Goal: Task Accomplishment & Management: Use online tool/utility

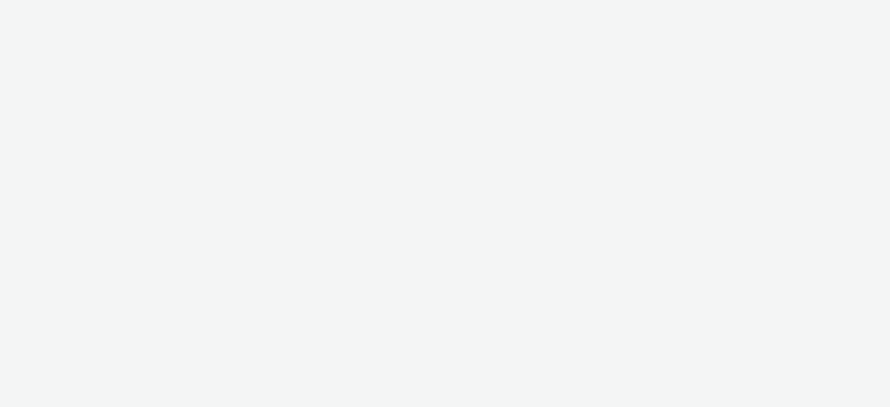
select select "a481bd8c-4acc-4c4f-8598-4e6659adaf07"
select select "f4db3760-27fe-4d14-9c44-df0c95b595a4"
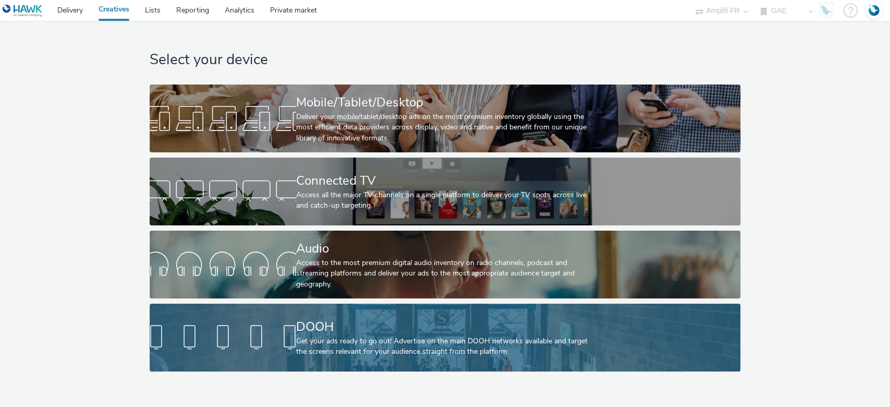
click at [339, 330] on div "DOOH" at bounding box center [443, 327] width 294 height 18
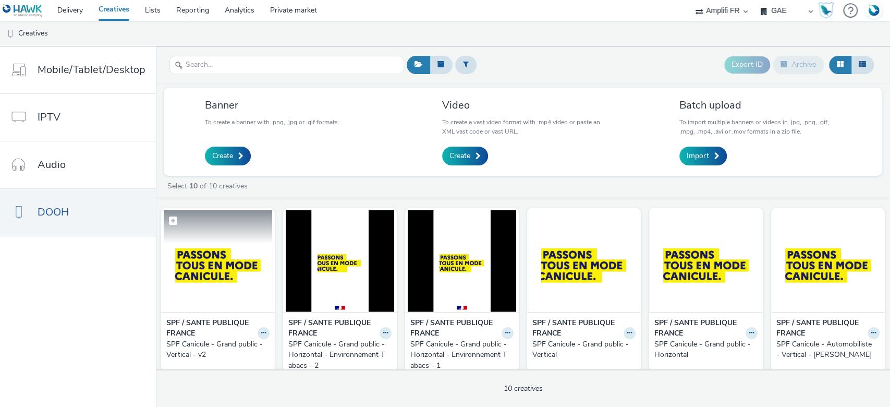
click at [187, 268] on img at bounding box center [218, 261] width 108 height 102
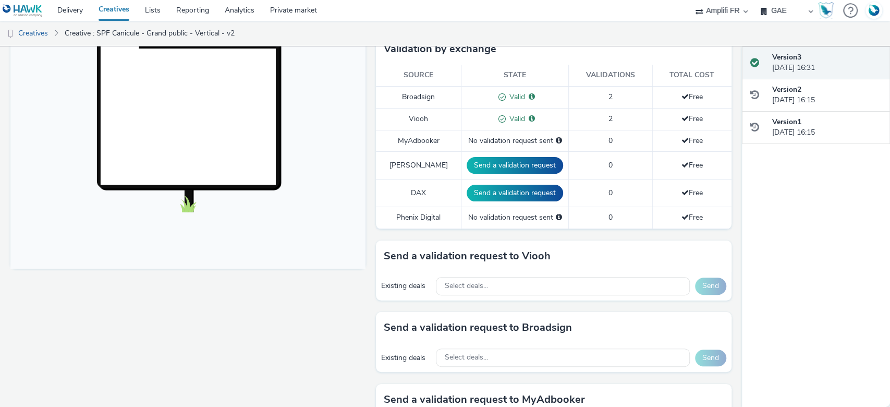
scroll to position [487, 0]
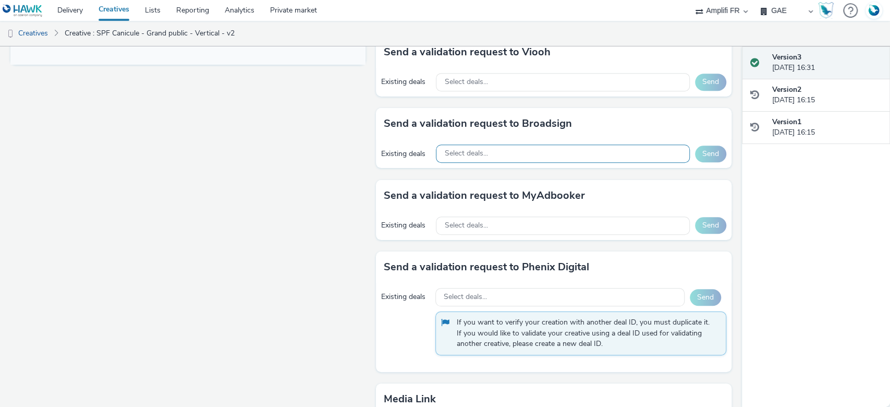
click at [531, 149] on div "Select deals..." at bounding box center [562, 153] width 253 height 18
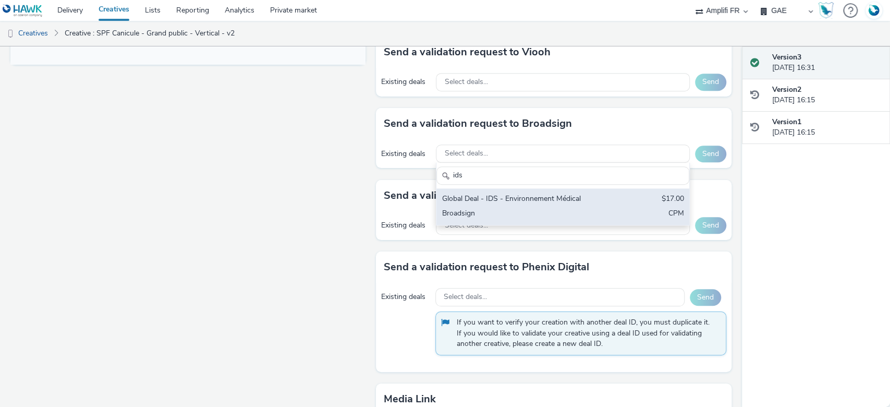
type input "ids"
click at [561, 201] on div "Global Deal - IDS - Environnement Médical" at bounding box center [522, 200] width 160 height 12
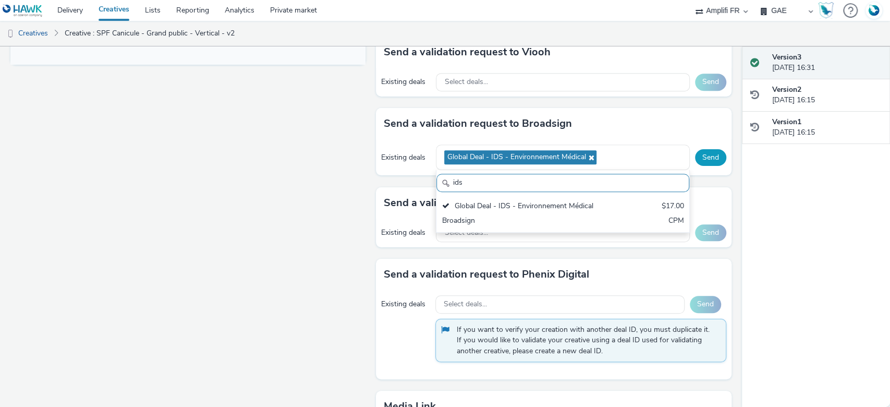
click at [703, 151] on button "Send" at bounding box center [710, 157] width 31 height 17
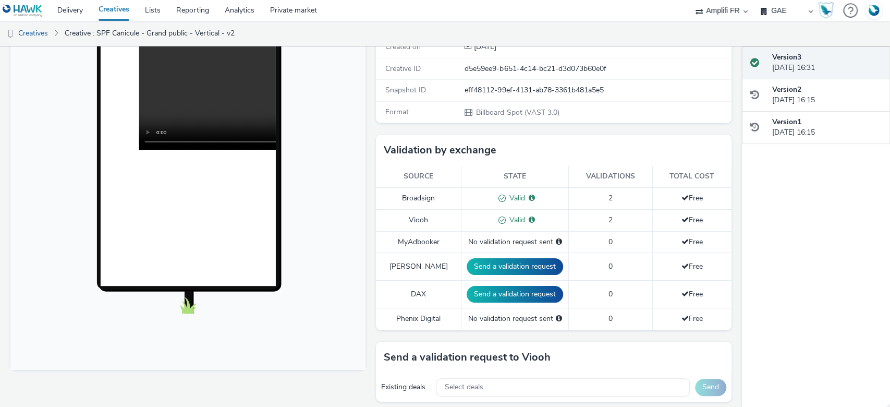
scroll to position [347, 0]
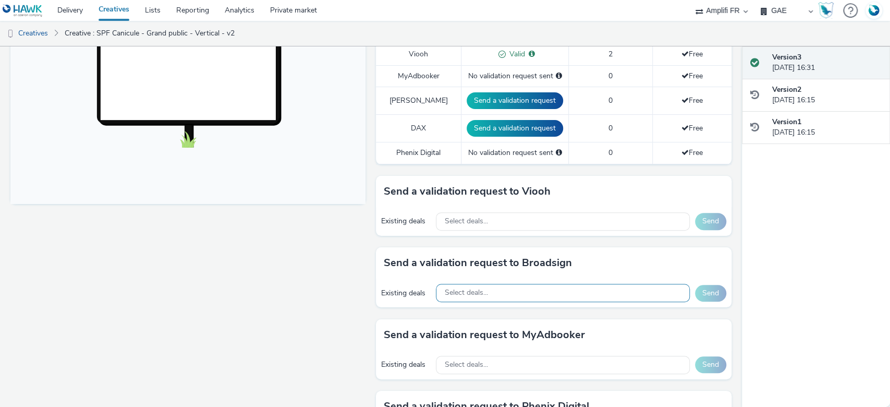
click at [498, 291] on div "Select deals..." at bounding box center [562, 293] width 253 height 18
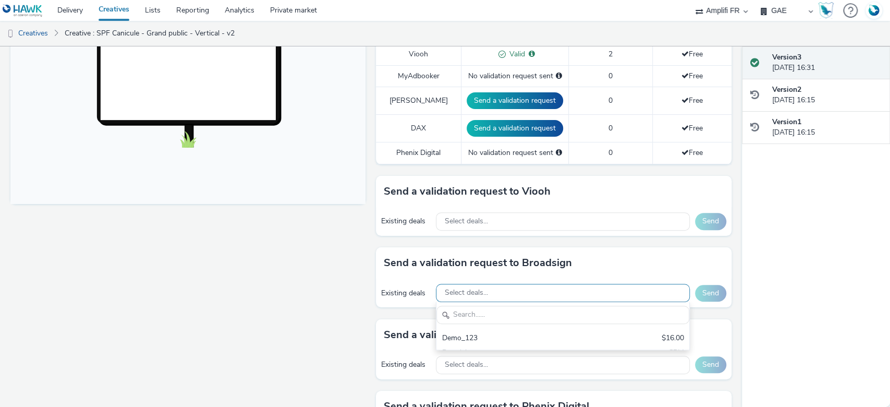
scroll to position [0, 0]
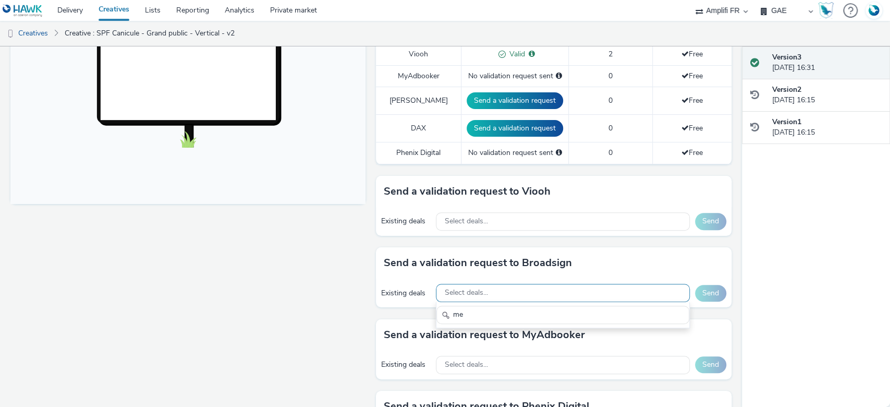
type input "m"
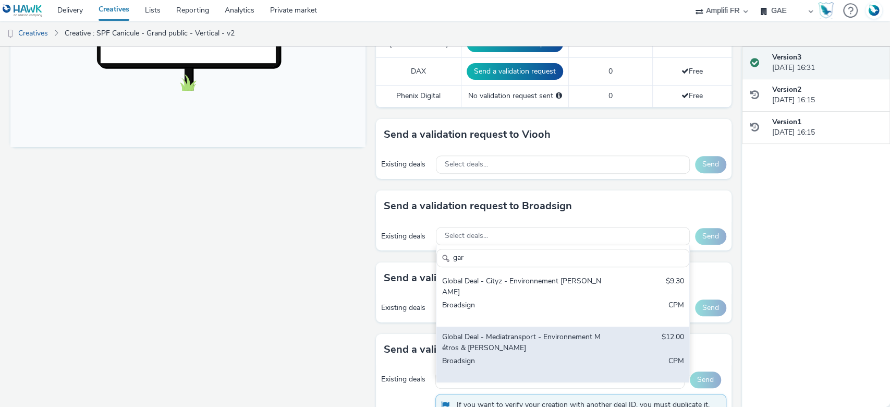
scroll to position [417, 0]
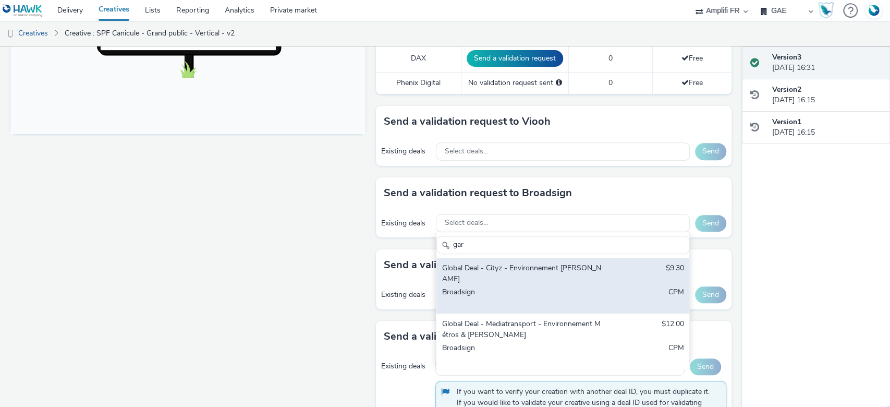
type input "gar"
click at [594, 273] on div "Global Deal - Cityz - Environnement [PERSON_NAME] $9.30 Broadsign CPM" at bounding box center [563, 286] width 252 height 56
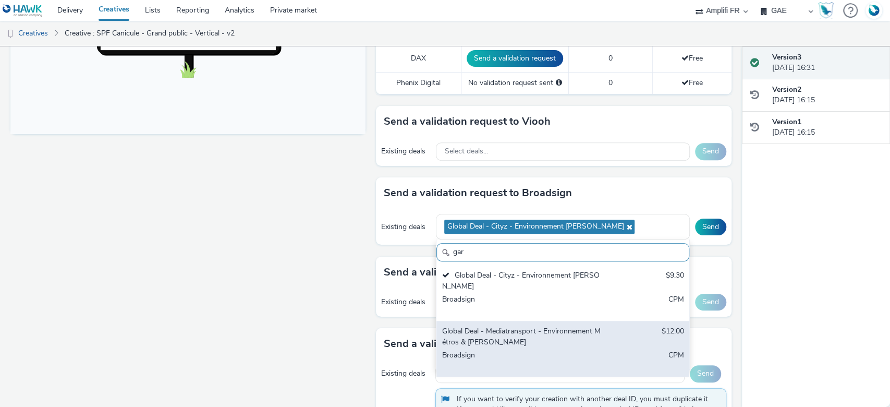
click at [521, 350] on div "Broadsign" at bounding box center [522, 360] width 160 height 21
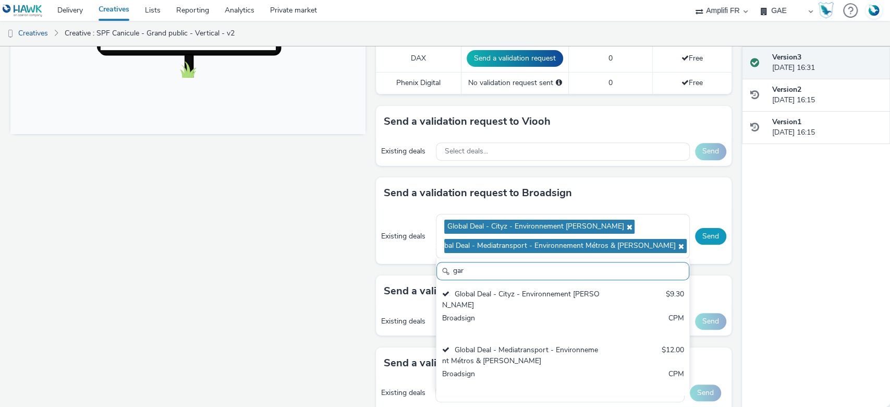
click at [695, 237] on button "Send" at bounding box center [710, 236] width 31 height 17
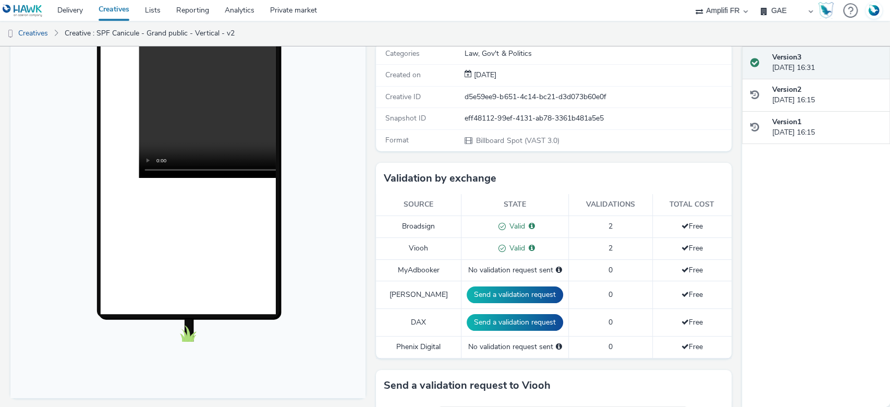
scroll to position [0, 0]
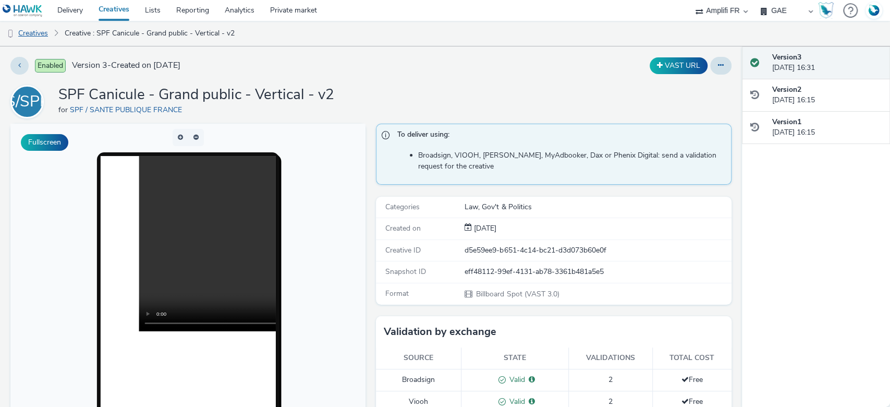
click at [32, 35] on link "Creatives" at bounding box center [26, 33] width 53 height 25
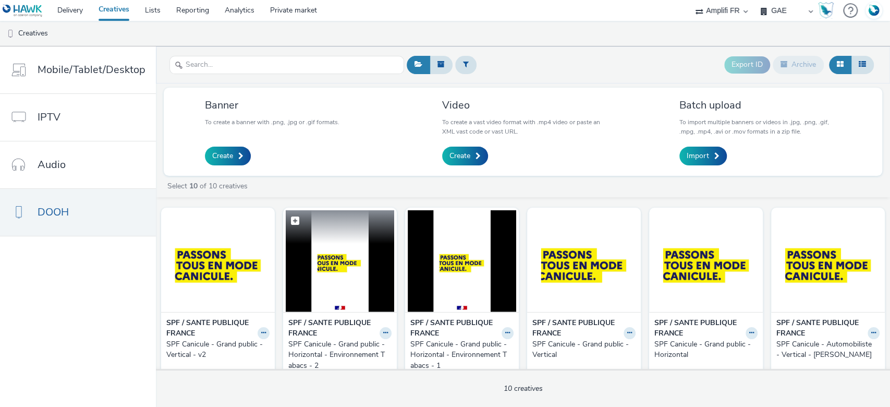
click at [313, 245] on img at bounding box center [340, 261] width 108 height 102
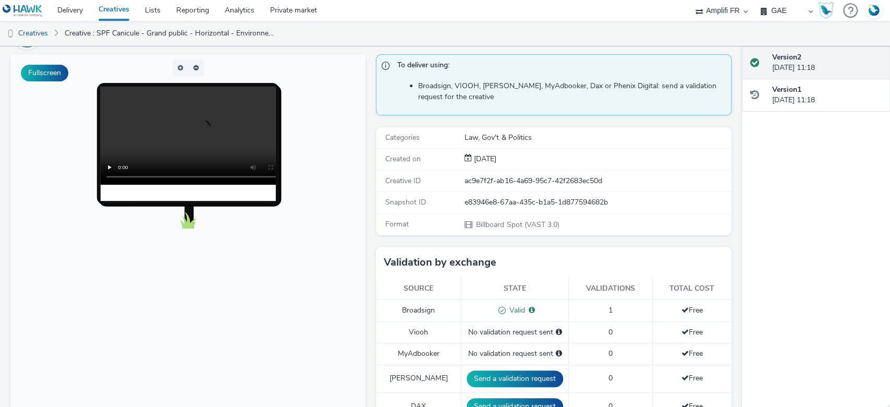
scroll to position [347, 0]
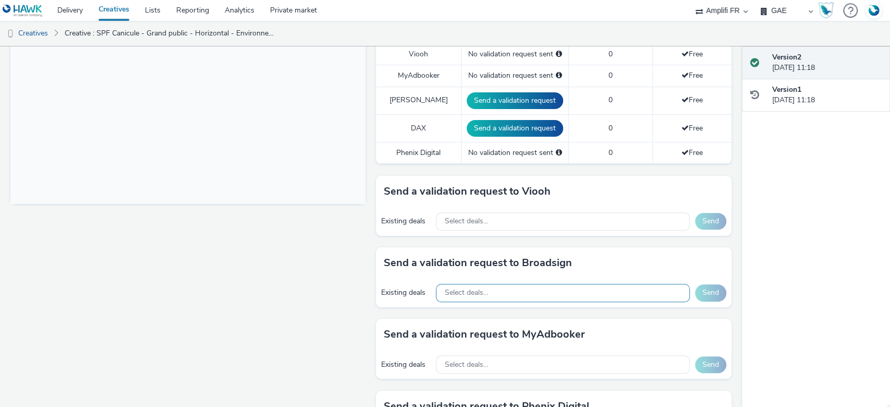
click at [526, 299] on div "Select deals..." at bounding box center [562, 293] width 253 height 18
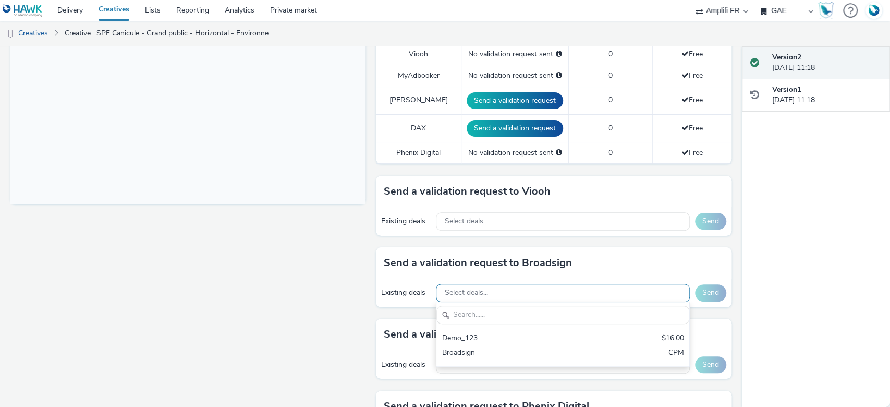
scroll to position [0, 0]
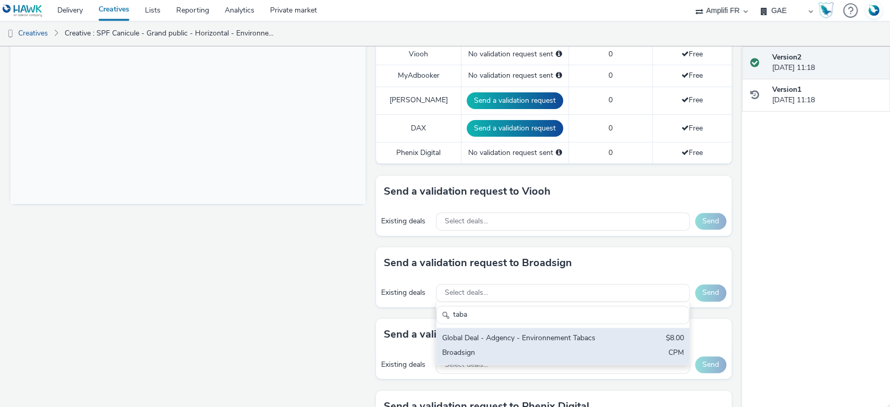
type input "taba"
click at [587, 343] on div "Global Deal - Adgency - Environnement Tabacs" at bounding box center [522, 339] width 160 height 12
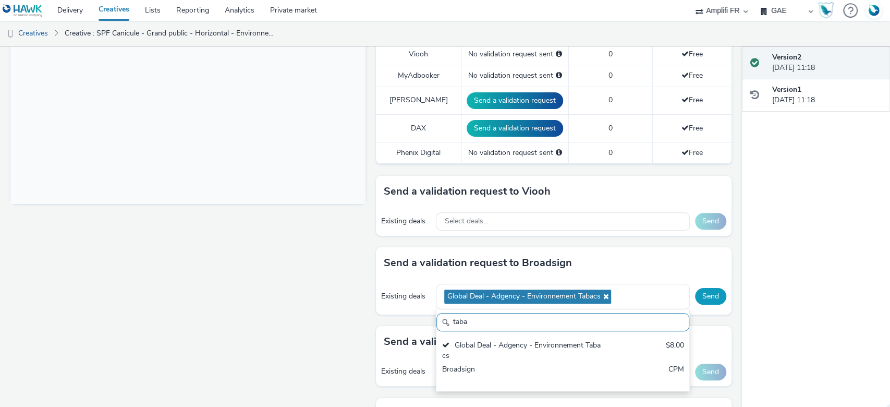
click at [695, 300] on button "Send" at bounding box center [710, 296] width 31 height 17
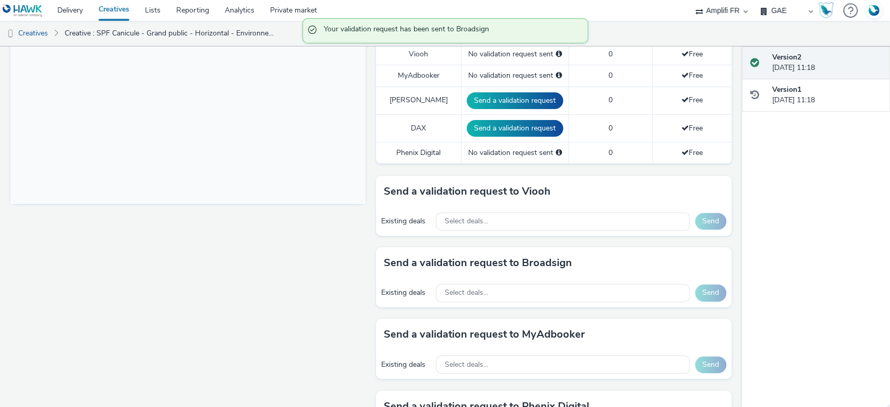
click at [273, 286] on div "Fullscreen" at bounding box center [190, 227] width 360 height 902
